Goal: Check status: Check status

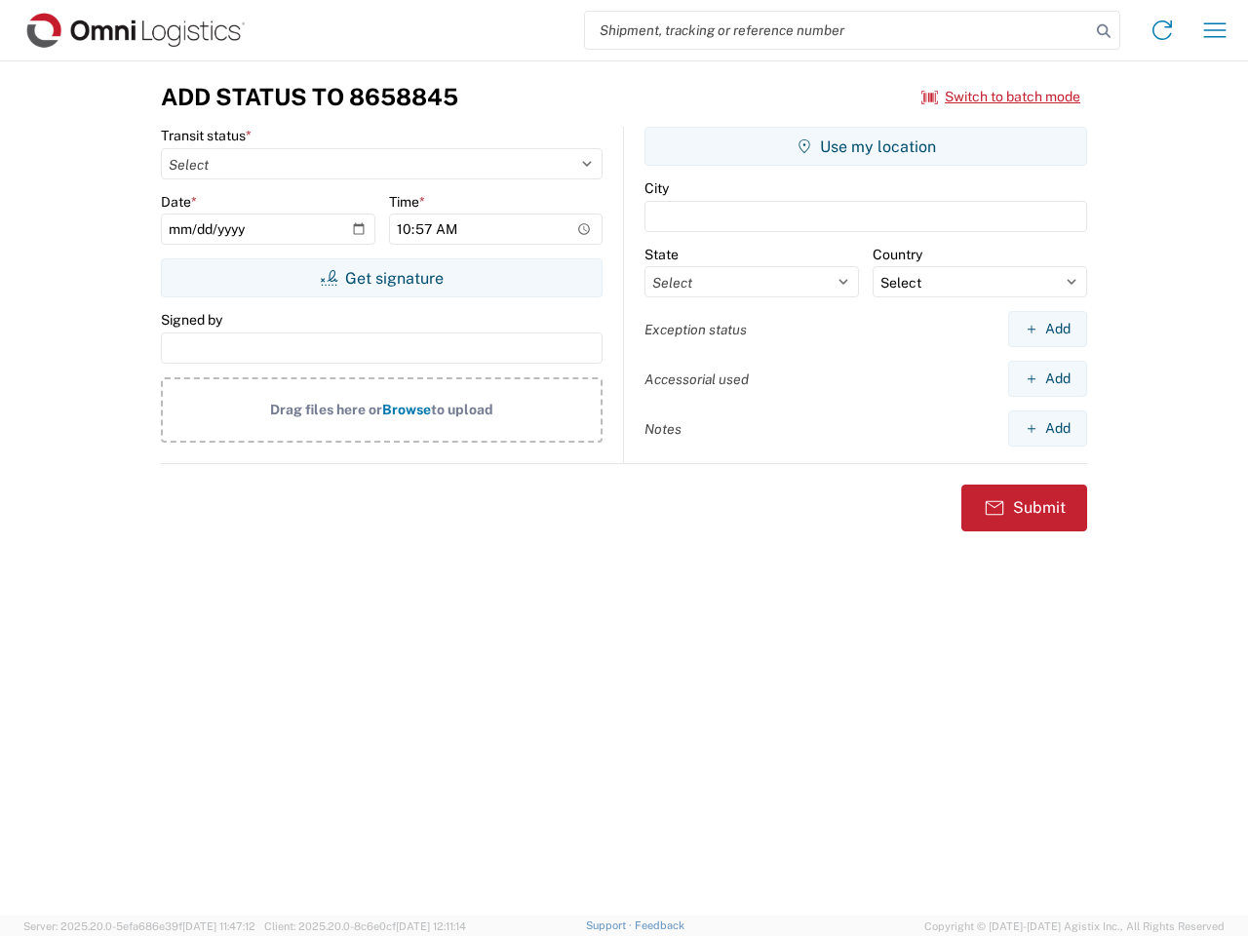
click at [838, 30] on input "search" at bounding box center [837, 30] width 505 height 37
click at [1104, 31] on icon at bounding box center [1103, 31] width 27 height 27
click at [1163, 30] on icon at bounding box center [1162, 30] width 31 height 31
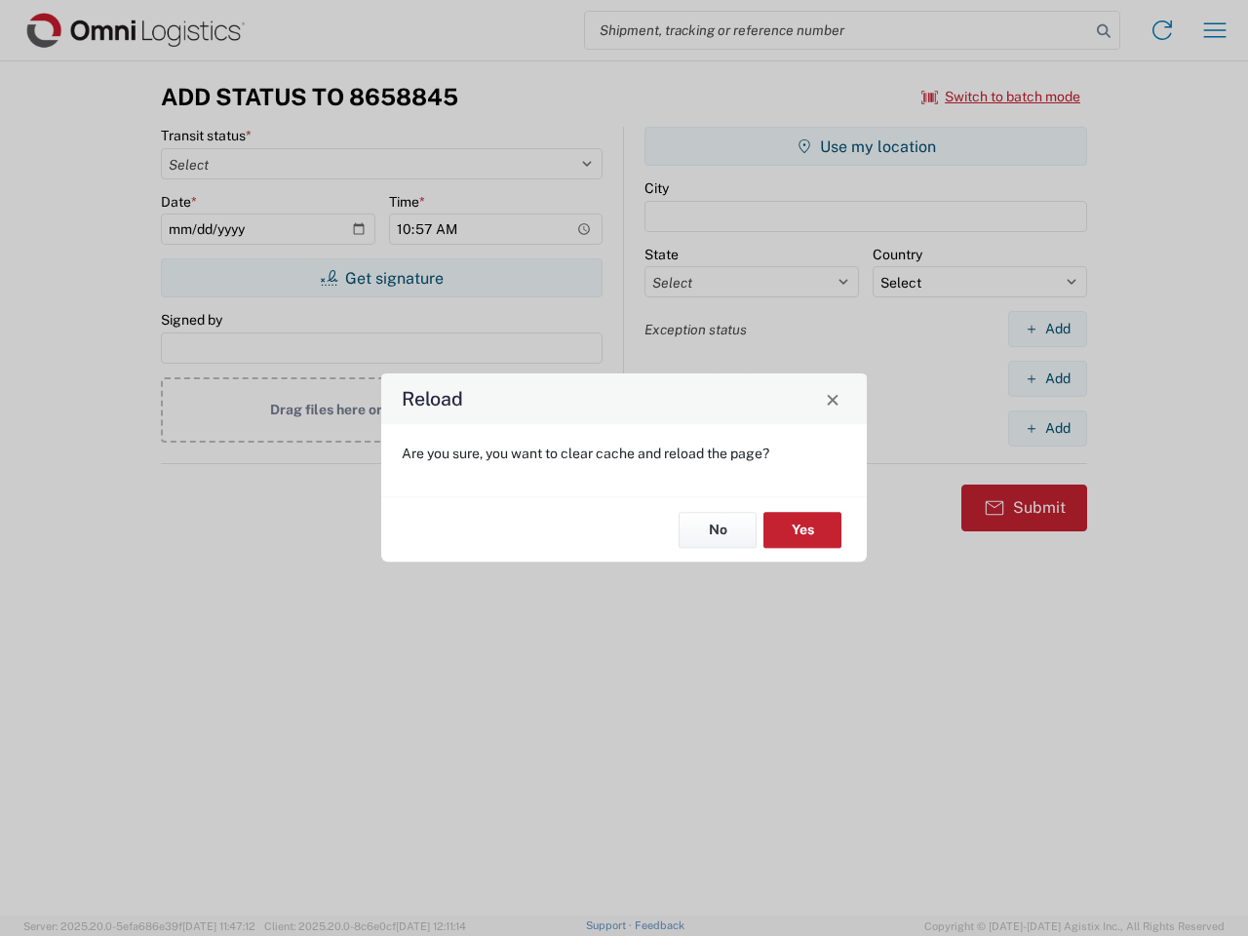
click at [1215, 30] on div "Reload Are you sure, you want to clear cache and reload the page? No Yes" at bounding box center [624, 468] width 1248 height 936
click at [1002, 97] on div "Reload Are you sure, you want to clear cache and reload the page? No Yes" at bounding box center [624, 468] width 1248 height 936
click at [381, 278] on div "Reload Are you sure, you want to clear cache and reload the page? No Yes" at bounding box center [624, 468] width 1248 height 936
click at [866, 146] on div "Reload Are you sure, you want to clear cache and reload the page? No Yes" at bounding box center [624, 468] width 1248 height 936
click at [1048, 329] on div "Reload Are you sure, you want to clear cache and reload the page? No Yes" at bounding box center [624, 468] width 1248 height 936
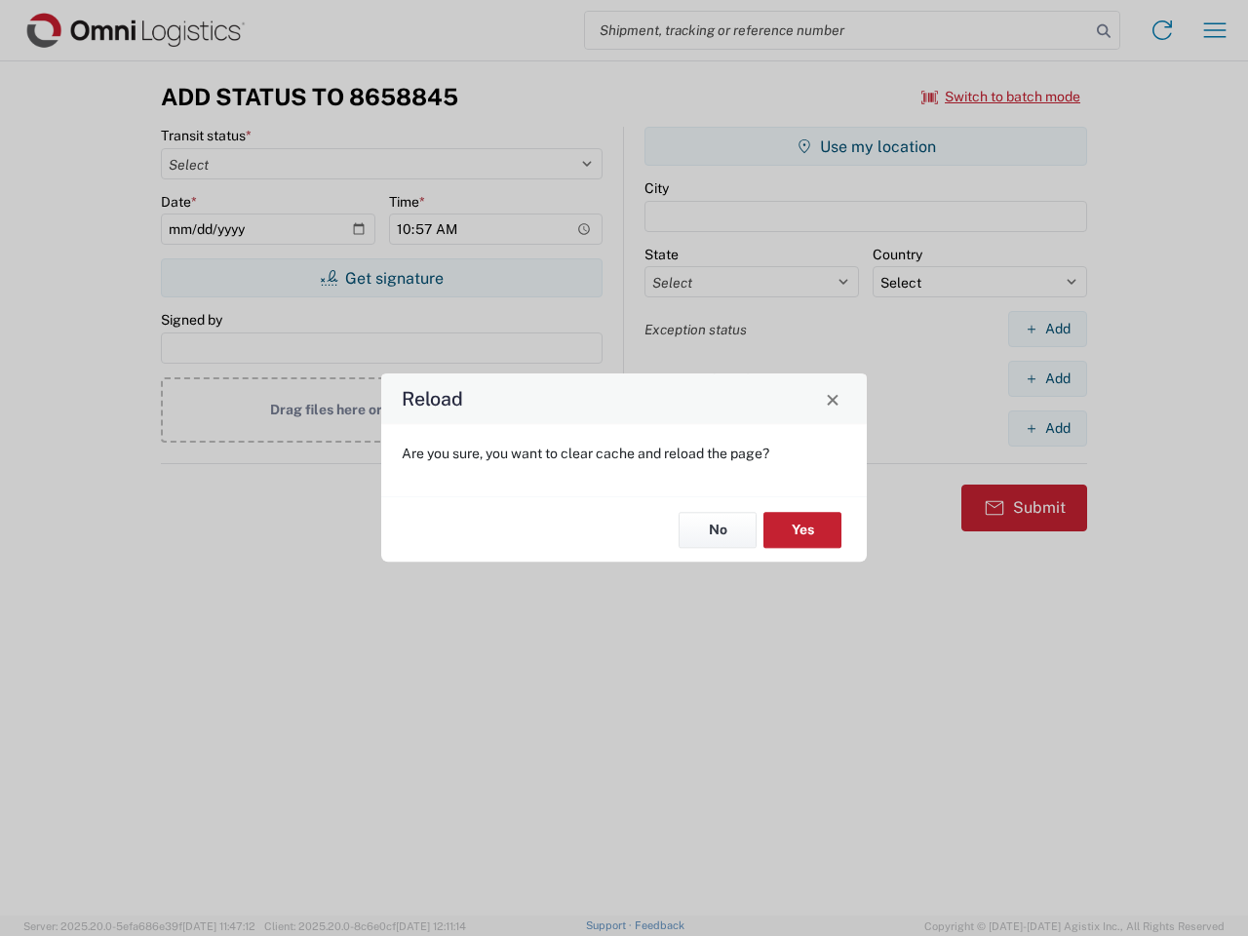
click at [1048, 378] on div "Reload Are you sure, you want to clear cache and reload the page? No Yes" at bounding box center [624, 468] width 1248 height 936
click at [1048, 428] on div "Reload Are you sure, you want to clear cache and reload the page? No Yes" at bounding box center [624, 468] width 1248 height 936
